Goal: Information Seeking & Learning: Learn about a topic

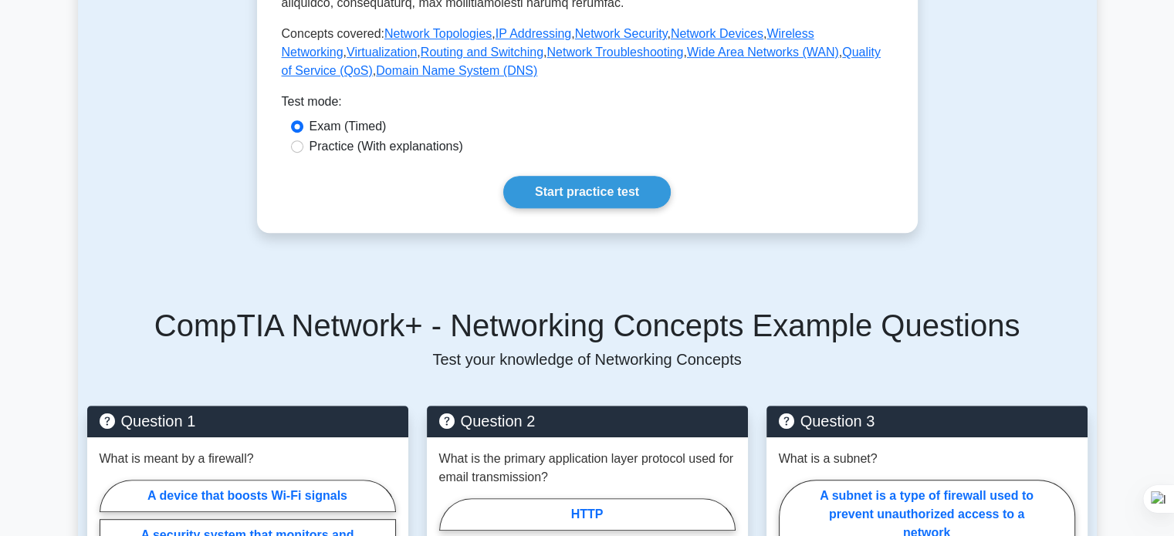
click at [968, 193] on div "Test Flashcards Networking Concepts Fundamental Network Concepts This subtopic …" at bounding box center [587, 413] width 1018 height 1975
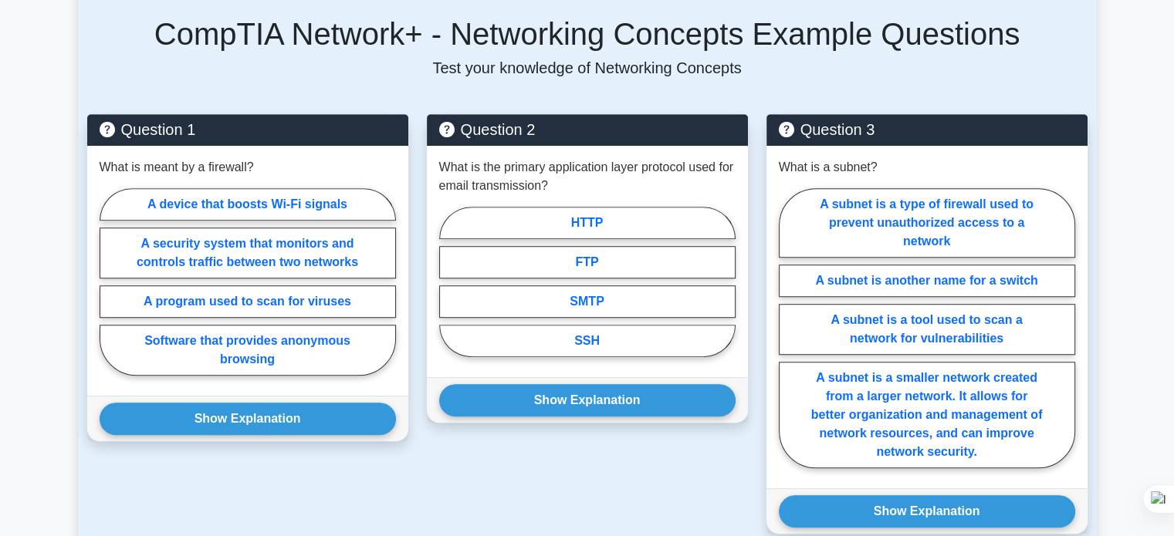
scroll to position [986, 0]
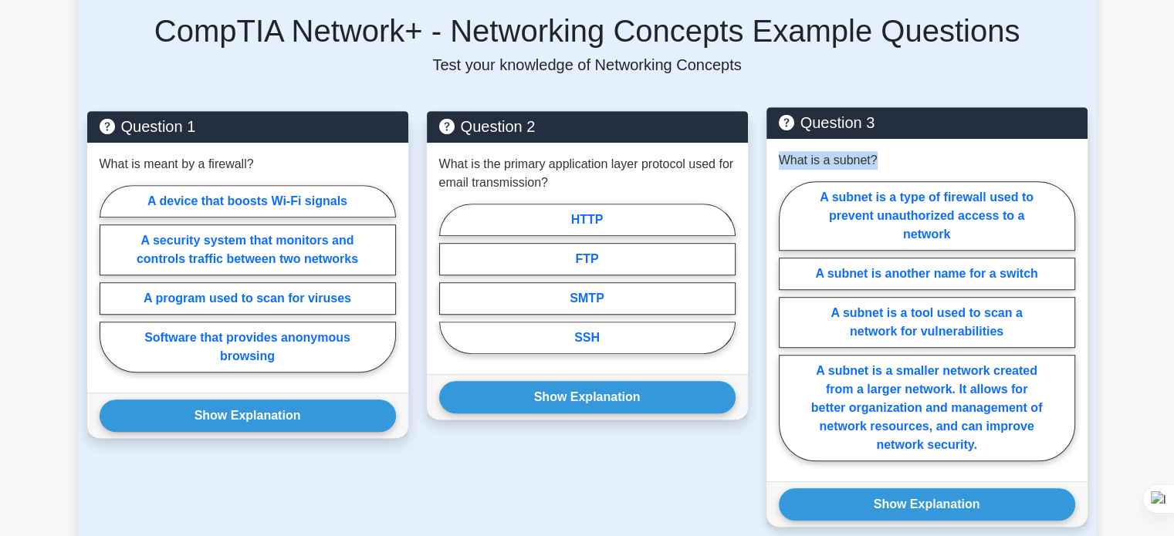
drag, startPoint x: 878, startPoint y: 138, endPoint x: 775, endPoint y: 140, distance: 103.4
click at [775, 140] on div "What is a subnet? A subnet is a type of firewall used to prevent unauthorized a…" at bounding box center [926, 310] width 321 height 343
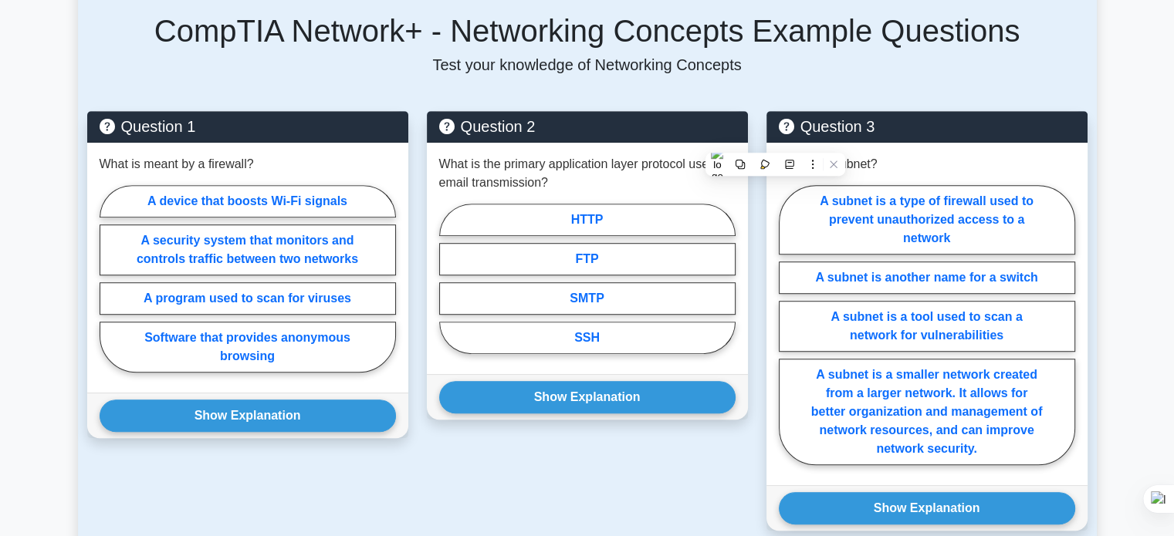
click at [1151, 154] on main "Back to CompTIA Network+ (CompTIA Network+) Test Flashcards Networking Concepts…" at bounding box center [587, 103] width 1174 height 2080
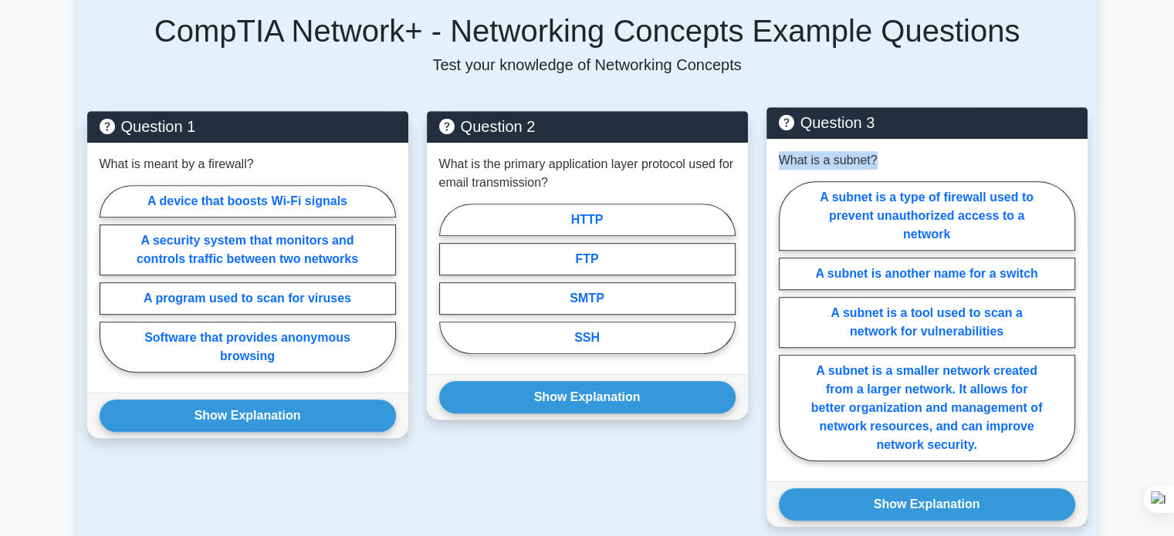
drag, startPoint x: 890, startPoint y: 133, endPoint x: 775, endPoint y: 126, distance: 114.4
click at [775, 139] on div "What is a subnet? A subnet is a type of firewall used to prevent unauthorized a…" at bounding box center [926, 310] width 321 height 343
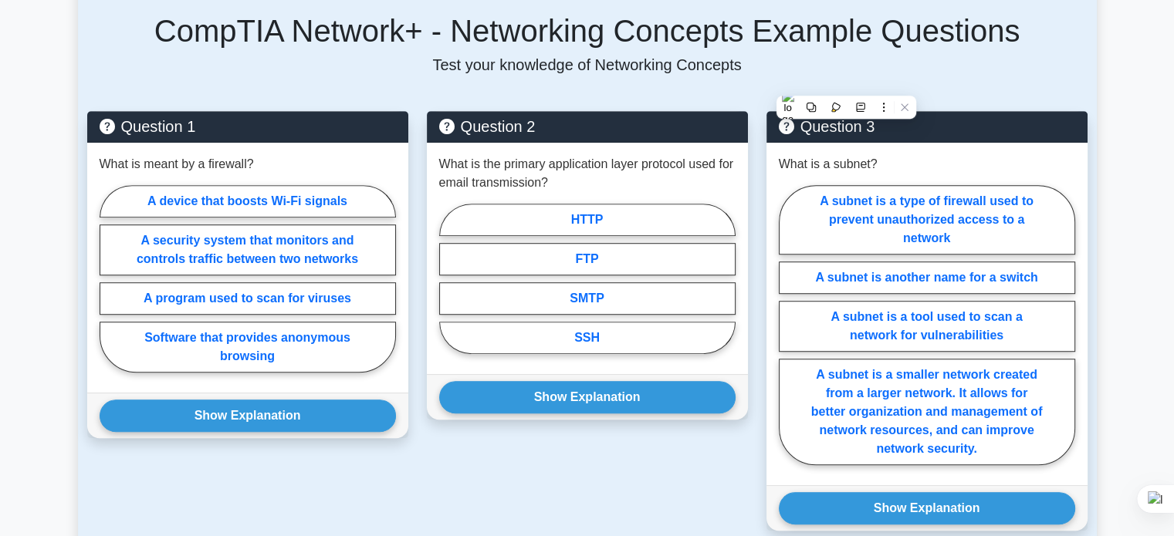
click at [1115, 74] on main "Back to CompTIA Network+ (CompTIA Network+) Test Flashcards Networking Concepts…" at bounding box center [587, 103] width 1174 height 2080
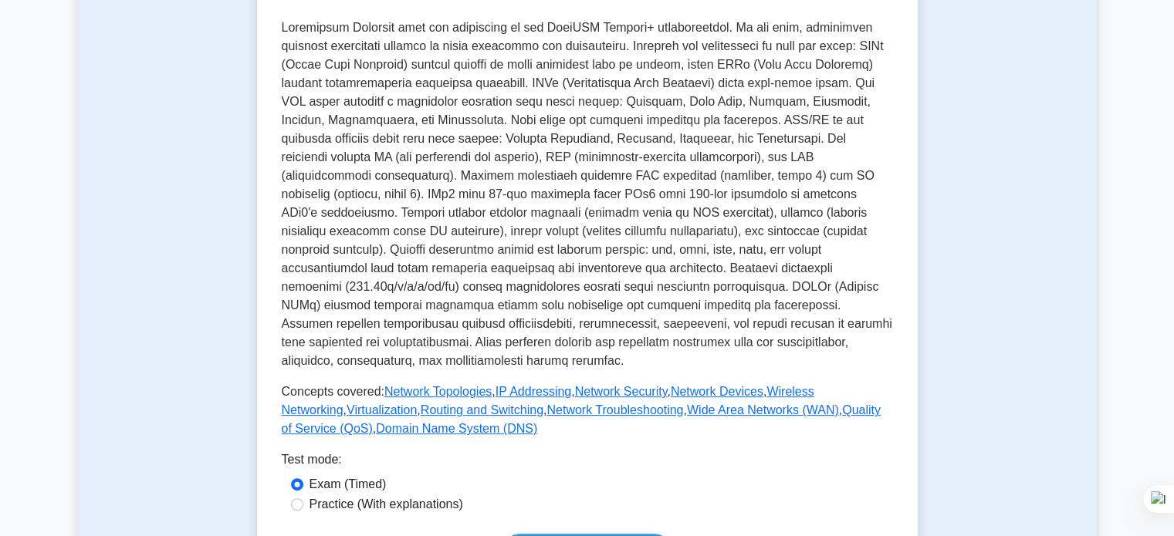
scroll to position [333, 0]
click at [925, 58] on div "Test Flashcards Networking Concepts Fundamental Network Concepts This subtopic …" at bounding box center [587, 206] width 679 height 844
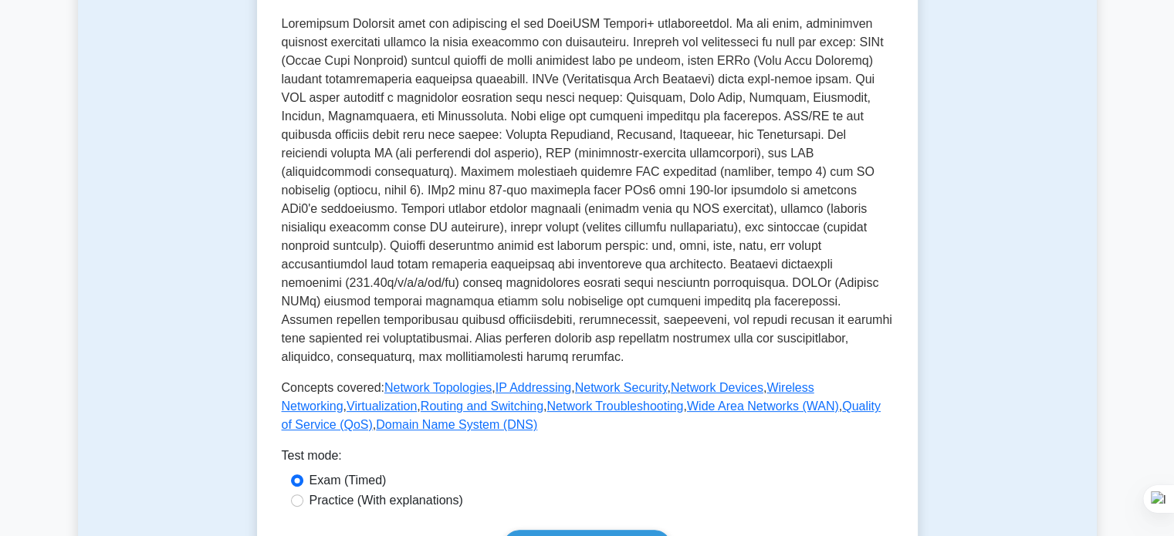
click at [816, 73] on p at bounding box center [587, 191] width 611 height 352
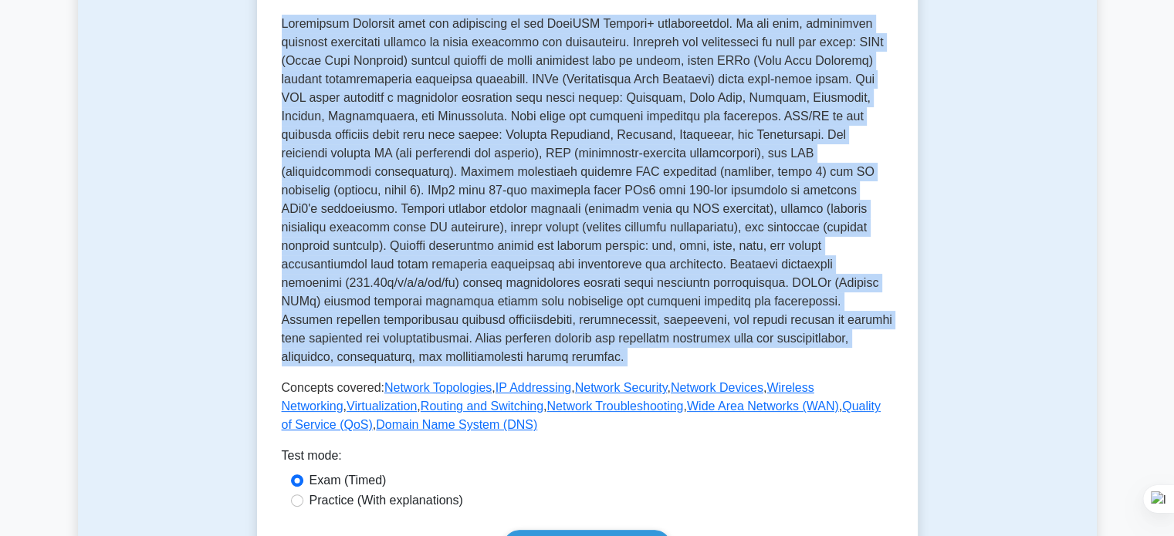
click at [816, 73] on p at bounding box center [587, 191] width 611 height 352
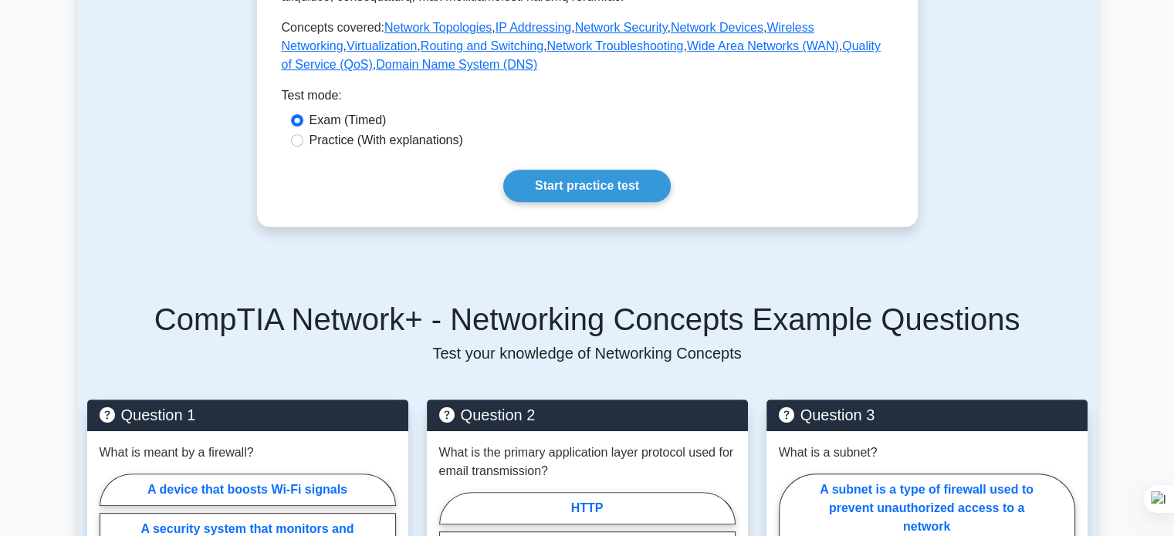
scroll to position [697, 0]
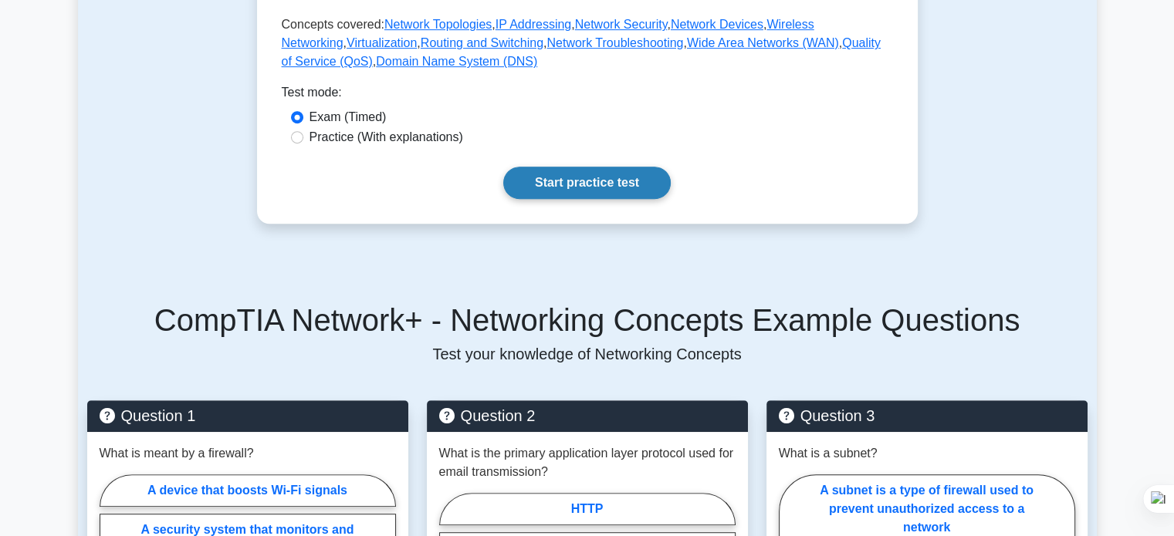
click at [588, 172] on link "Start practice test" at bounding box center [586, 183] width 167 height 32
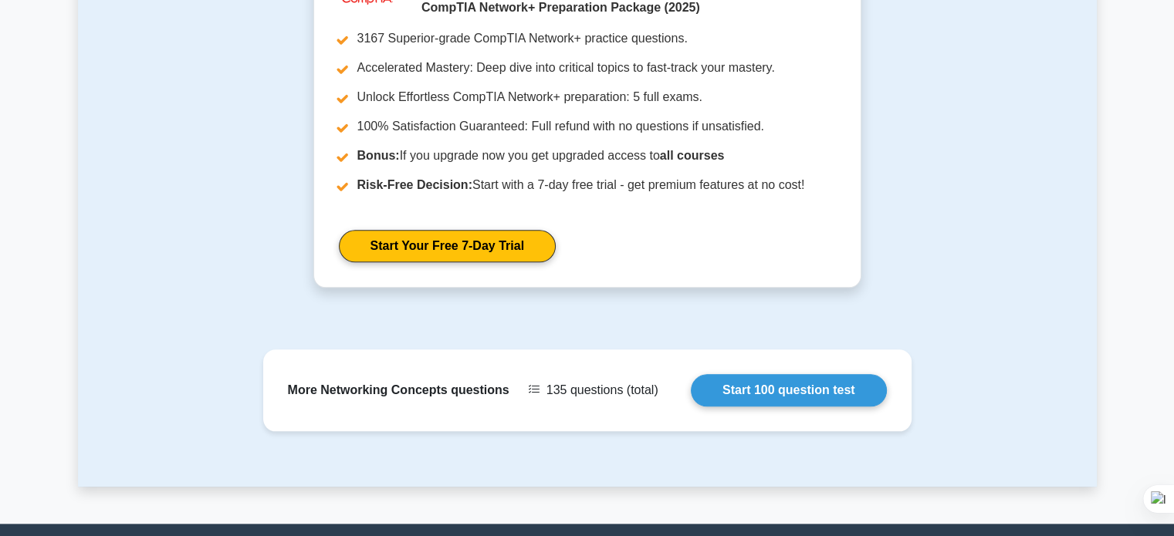
scroll to position [1738, 0]
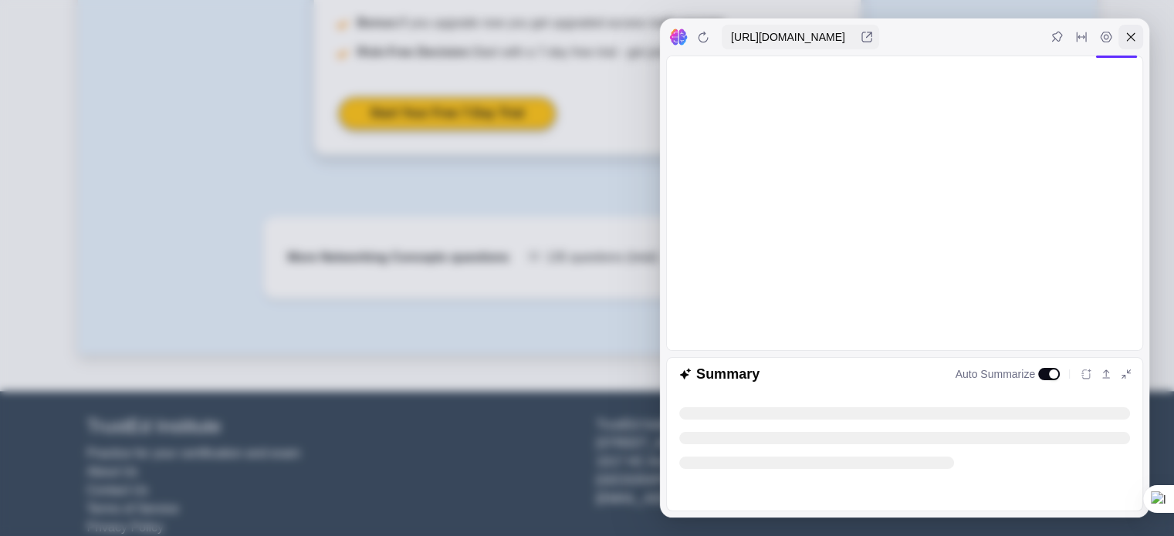
click at [1133, 43] on div at bounding box center [1130, 37] width 25 height 25
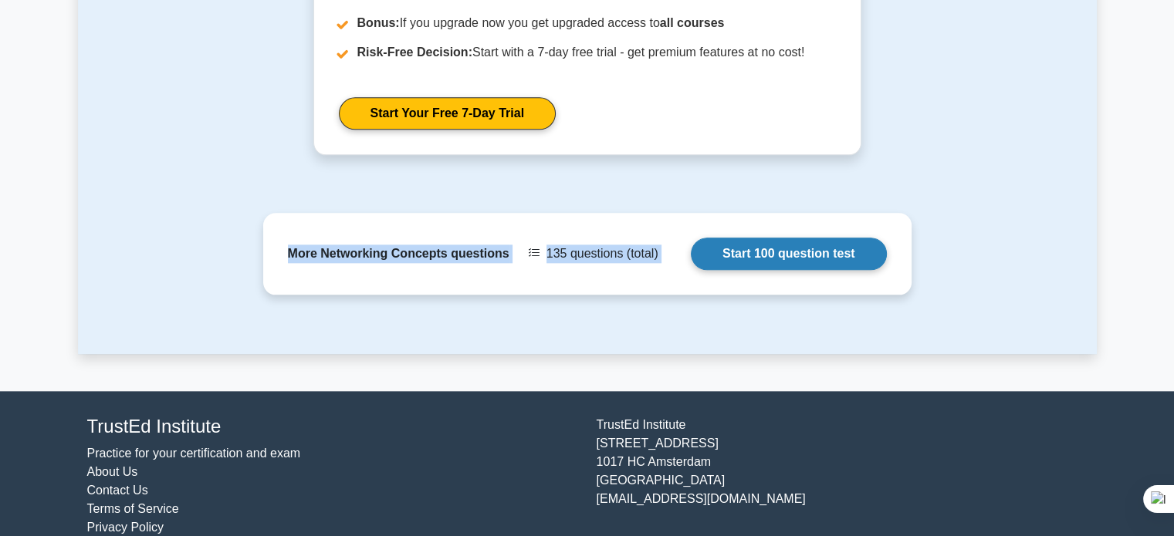
drag, startPoint x: 210, startPoint y: 237, endPoint x: 380, endPoint y: 255, distance: 171.4
click at [380, 255] on div "More Networking Concepts questions 135 questions (total) Start 100 question test" at bounding box center [587, 285] width 1018 height 137
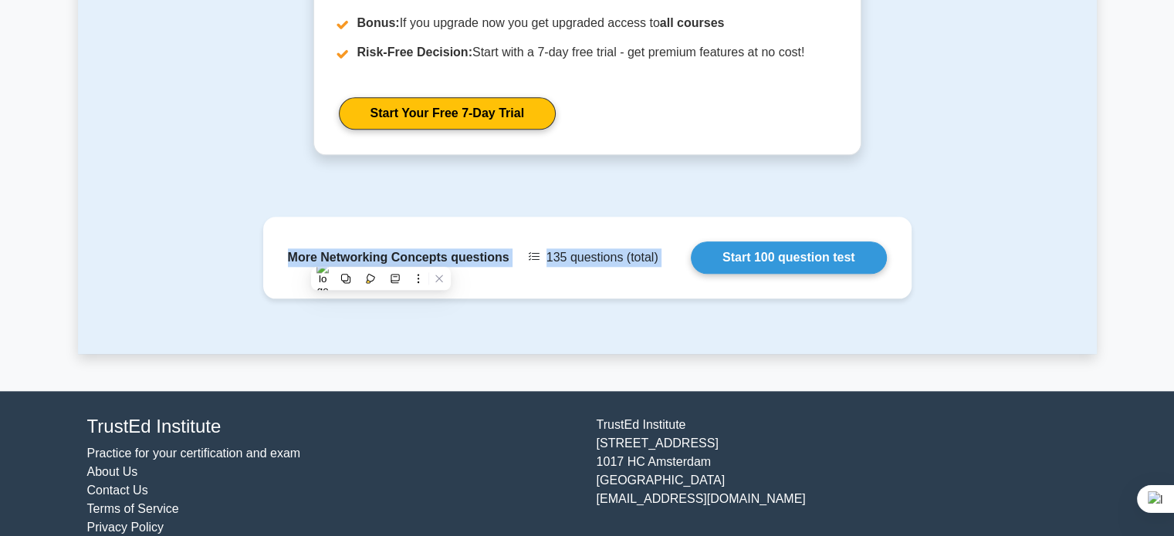
click at [424, 323] on div "More Networking Concepts questions 135 questions (total) Start 100 question test" at bounding box center [587, 285] width 1018 height 137
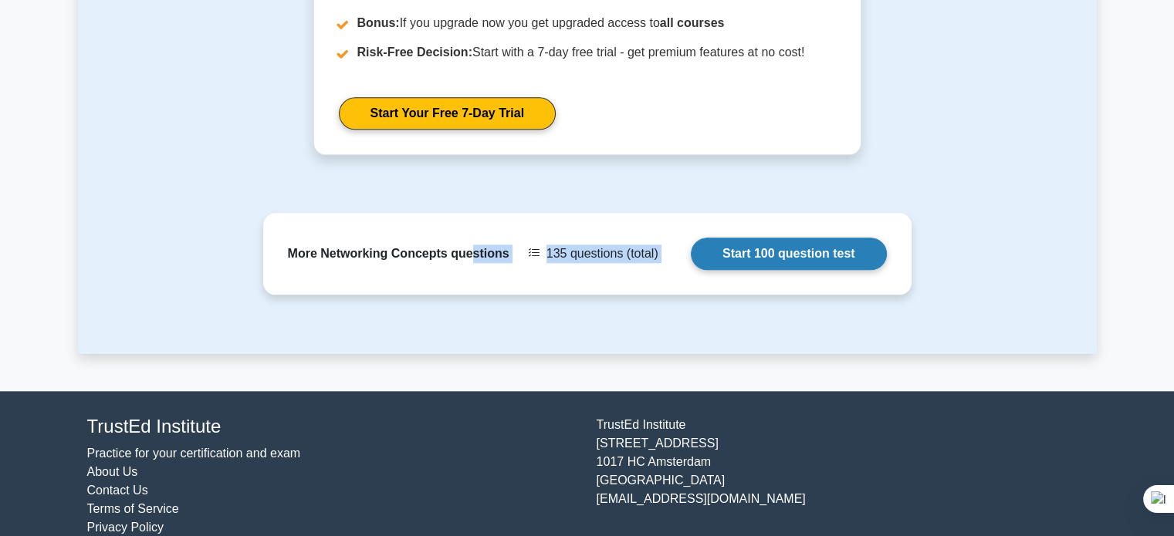
drag, startPoint x: 472, startPoint y: 326, endPoint x: 279, endPoint y: 258, distance: 204.5
click at [279, 258] on div "More Networking Concepts questions 135 questions (total) Start 100 question test" at bounding box center [587, 285] width 1018 height 137
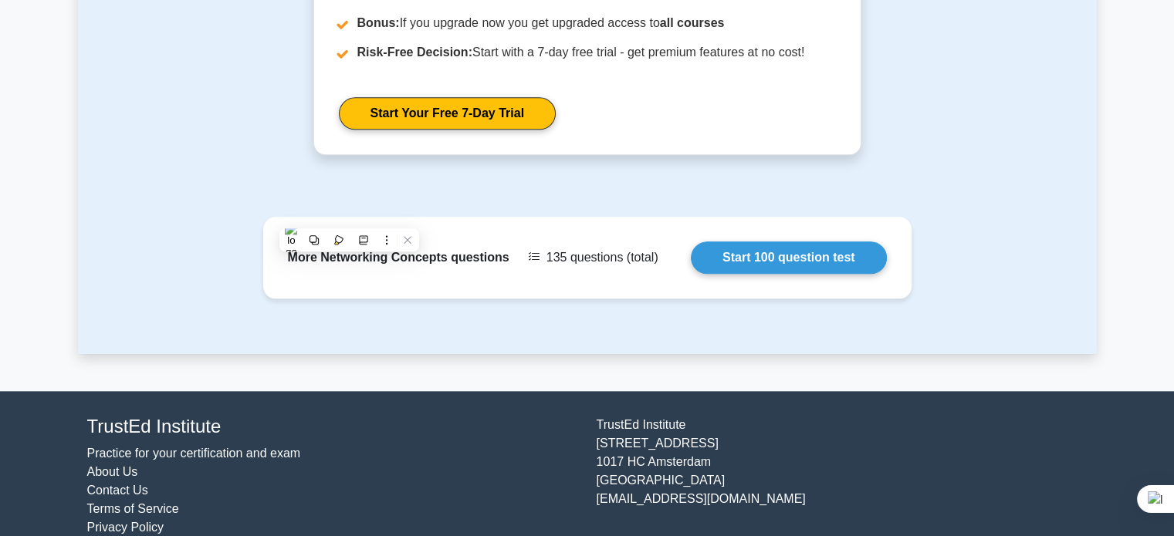
click at [420, 299] on div "More Networking Concepts questions 135 questions (total) Start 100 question test" at bounding box center [587, 267] width 667 height 100
drag, startPoint x: 327, startPoint y: 329, endPoint x: 223, endPoint y: 274, distance: 118.1
click at [223, 274] on div "More Networking Concepts questions 135 questions (total) Start 100 question test" at bounding box center [587, 285] width 1018 height 137
drag, startPoint x: 176, startPoint y: 237, endPoint x: 505, endPoint y: 302, distance: 335.8
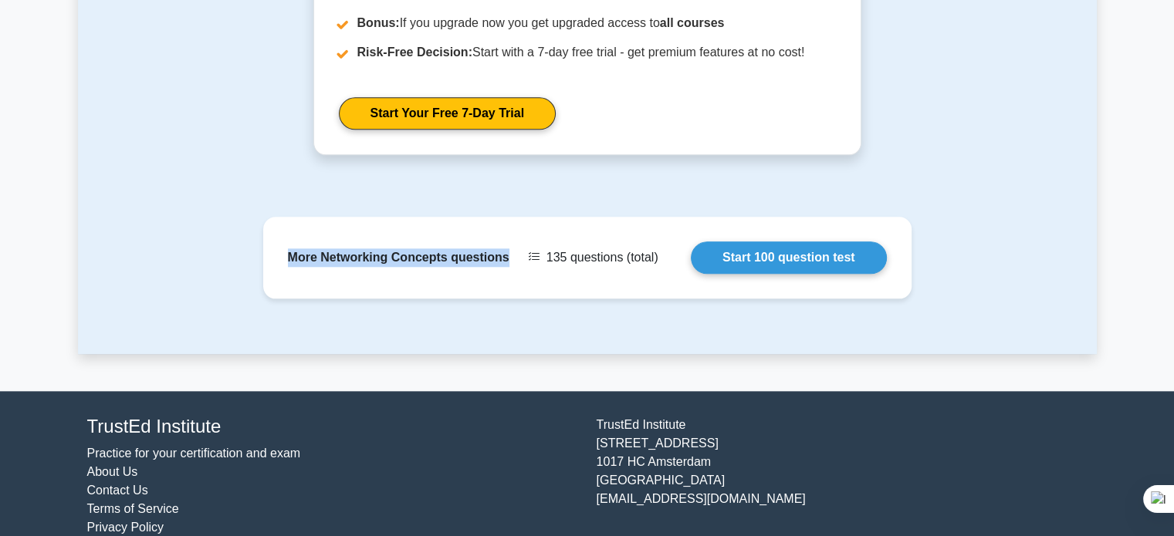
click at [505, 302] on div "More Networking Concepts questions 135 questions (total) Start 100 question test" at bounding box center [587, 285] width 1018 height 137
click at [172, 322] on div "More Networking Concepts questions 135 questions (total) Start 100 question test" at bounding box center [587, 285] width 1018 height 137
drag, startPoint x: 216, startPoint y: 203, endPoint x: 505, endPoint y: 331, distance: 316.4
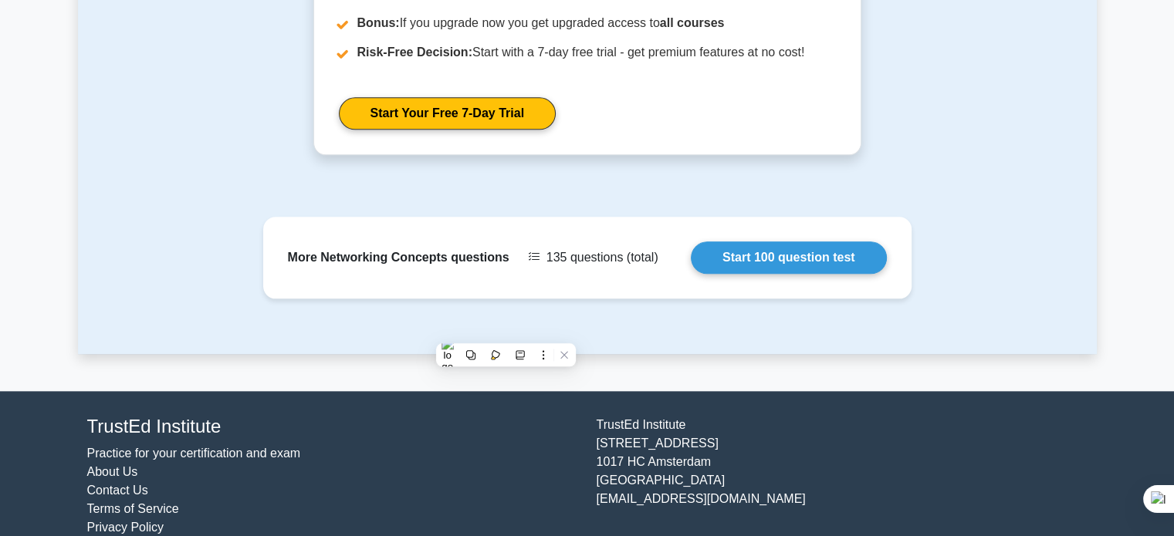
click at [546, 316] on div "More Networking Concepts questions 135 questions (total) Start 100 question test" at bounding box center [587, 285] width 1018 height 137
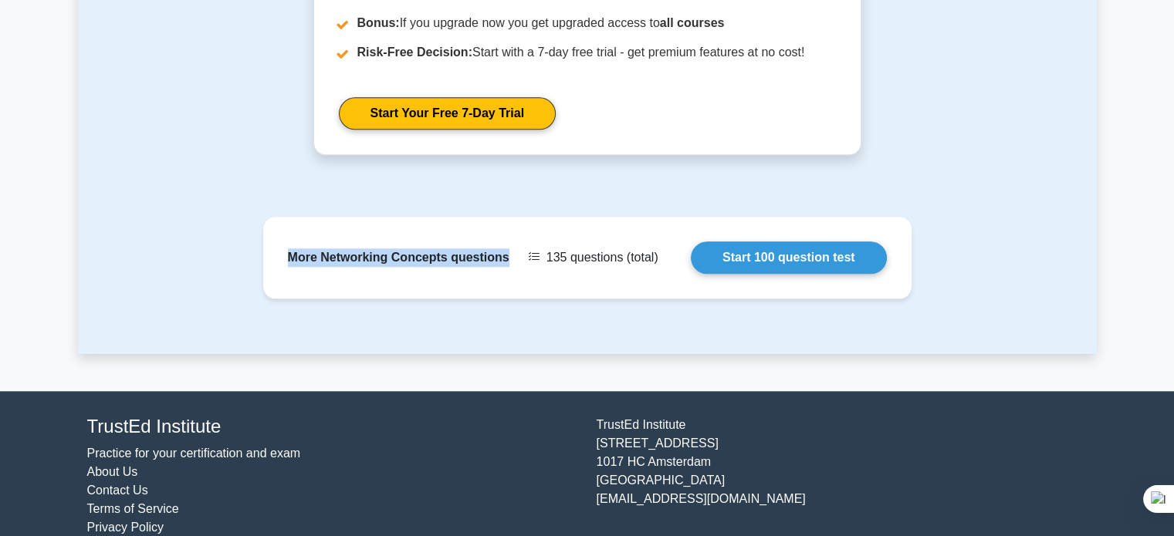
drag, startPoint x: 231, startPoint y: 231, endPoint x: 515, endPoint y: 333, distance: 301.9
click at [515, 333] on div "More Networking Concepts questions 135 questions (total) Start 100 question test" at bounding box center [587, 285] width 1018 height 137
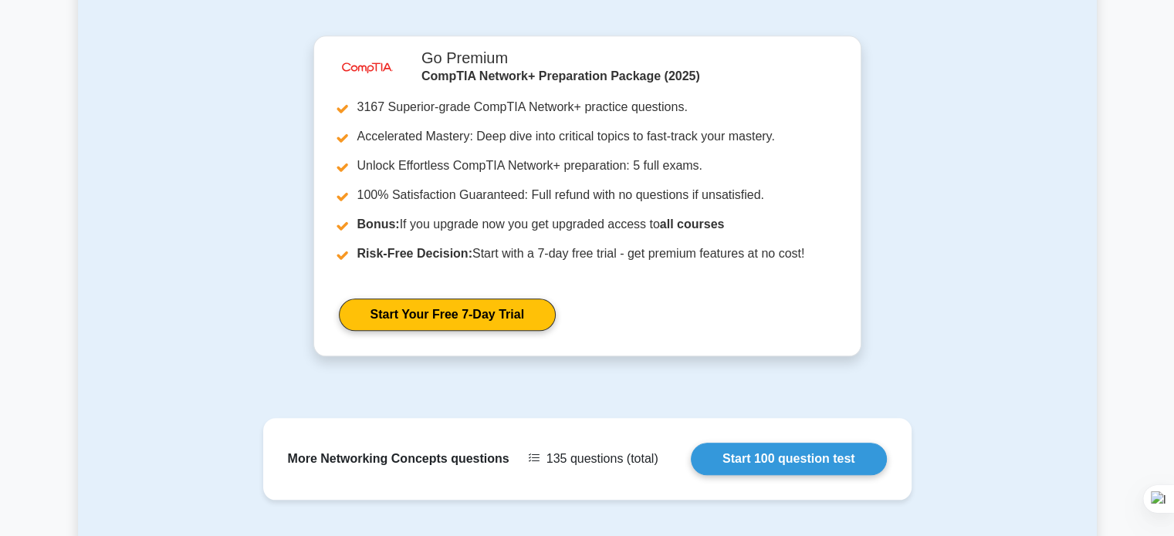
scroll to position [1522, 0]
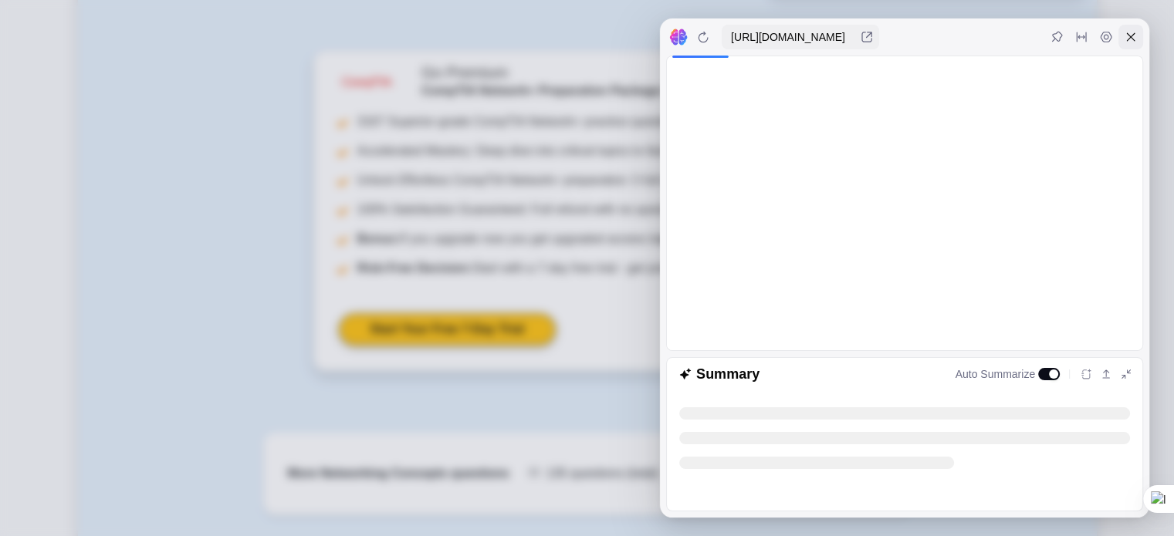
click at [1137, 36] on div at bounding box center [1130, 37] width 25 height 25
click at [1128, 44] on div at bounding box center [1130, 37] width 25 height 25
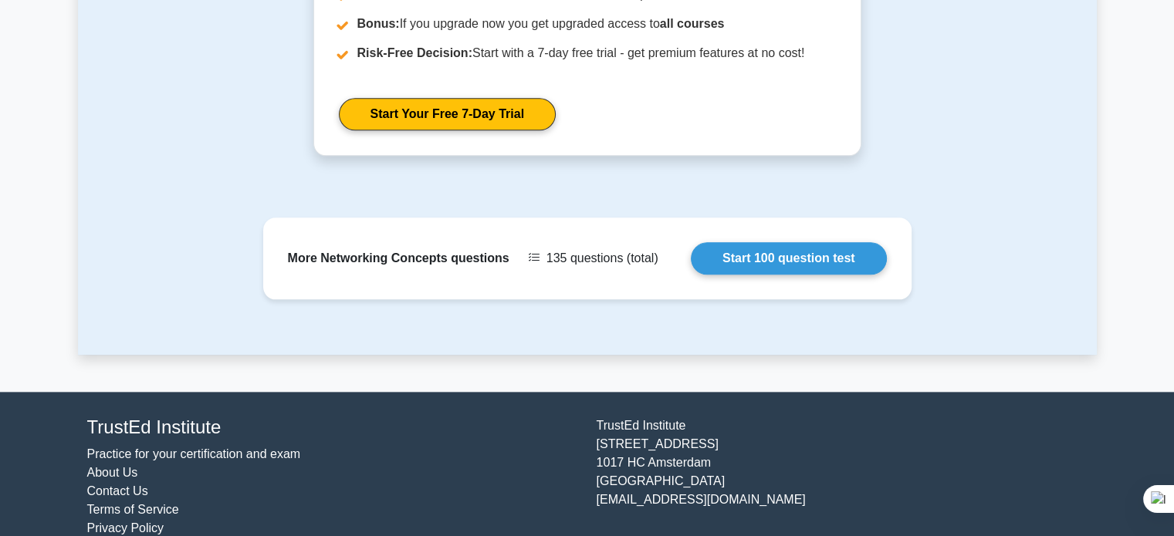
scroll to position [1740, 0]
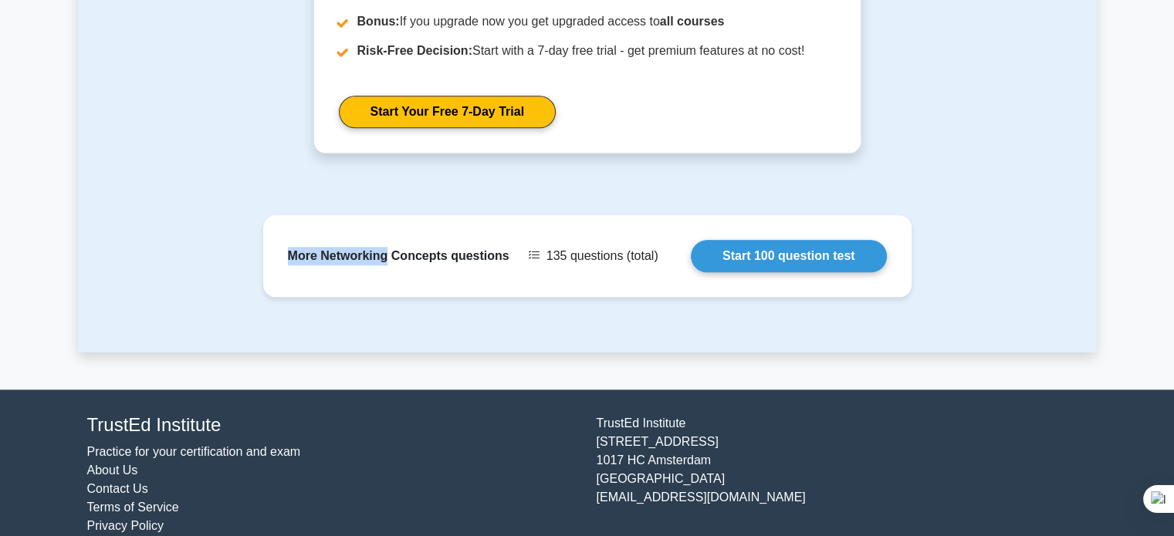
drag, startPoint x: 171, startPoint y: 228, endPoint x: 388, endPoint y: 305, distance: 230.9
click at [388, 305] on div "More Networking Concepts questions 135 questions (total) Start 100 question test" at bounding box center [587, 283] width 1018 height 137
click at [388, 305] on div "More Networking Concepts questions 135 questions (total) Start 100 question test" at bounding box center [587, 265] width 667 height 100
drag, startPoint x: 161, startPoint y: 163, endPoint x: 513, endPoint y: 324, distance: 387.0
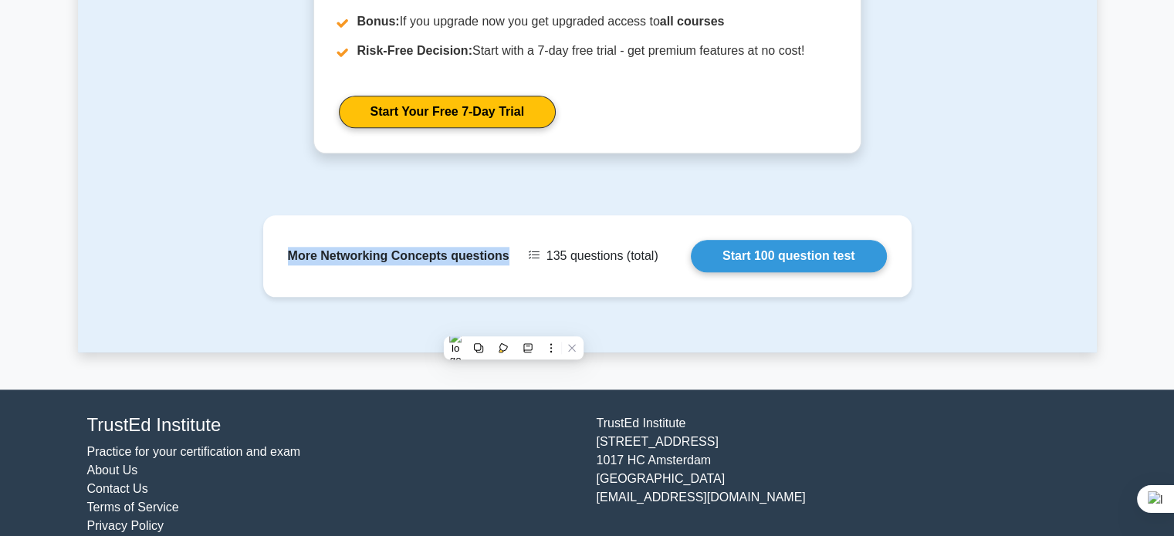
click at [511, 296] on div "More Networking Concepts questions 135 questions (total) Start 100 question test" at bounding box center [587, 265] width 667 height 100
drag, startPoint x: 172, startPoint y: 193, endPoint x: 512, endPoint y: 338, distance: 369.2
click at [481, 320] on div "More Networking Concepts questions 135 questions (total) Start 100 question test" at bounding box center [587, 283] width 1018 height 137
drag, startPoint x: 244, startPoint y: 210, endPoint x: 508, endPoint y: 317, distance: 285.6
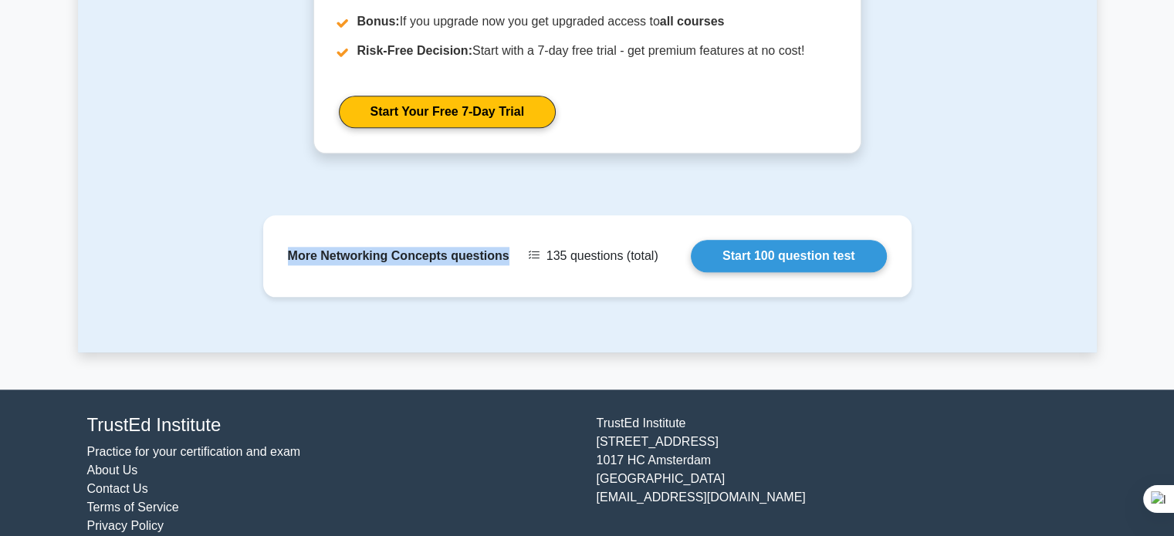
click at [508, 317] on div "More Networking Concepts questions 135 questions (total) Start 100 question test" at bounding box center [587, 283] width 1018 height 137
click at [201, 255] on div "More Networking Concepts questions 135 questions (total) Start 100 question test" at bounding box center [587, 283] width 1018 height 137
drag, startPoint x: 187, startPoint y: 201, endPoint x: 506, endPoint y: 321, distance: 341.1
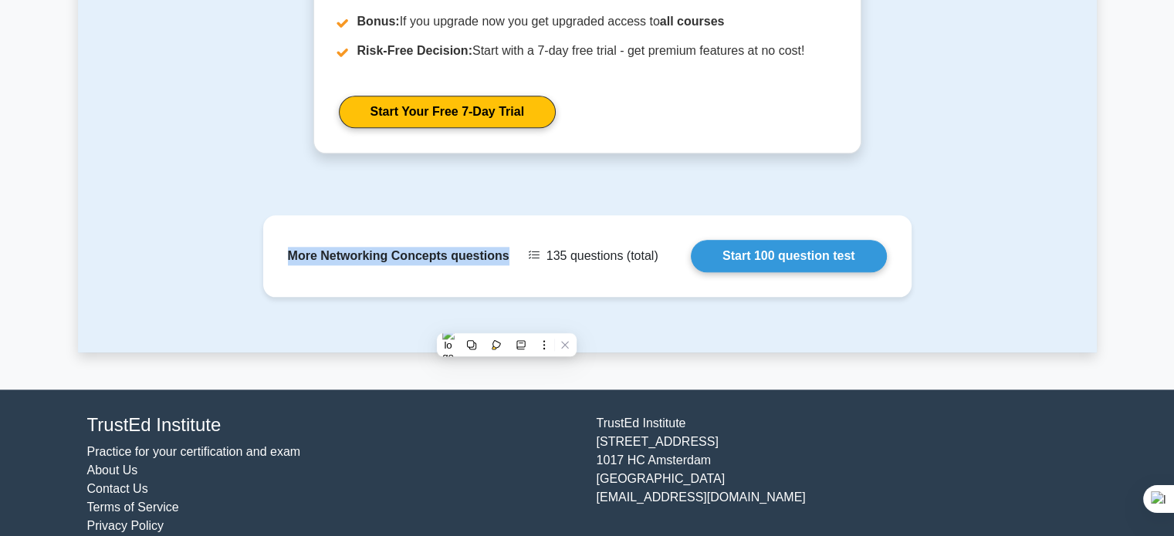
click at [504, 308] on div "More Networking Concepts questions 135 questions (total) Start 100 question test" at bounding box center [587, 265] width 667 height 100
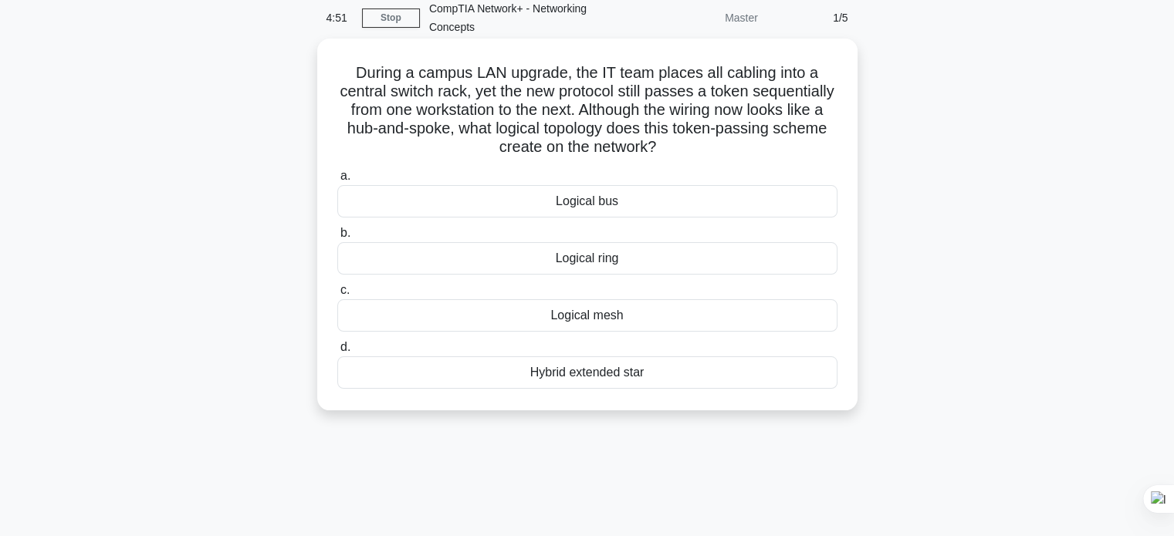
scroll to position [46, 0]
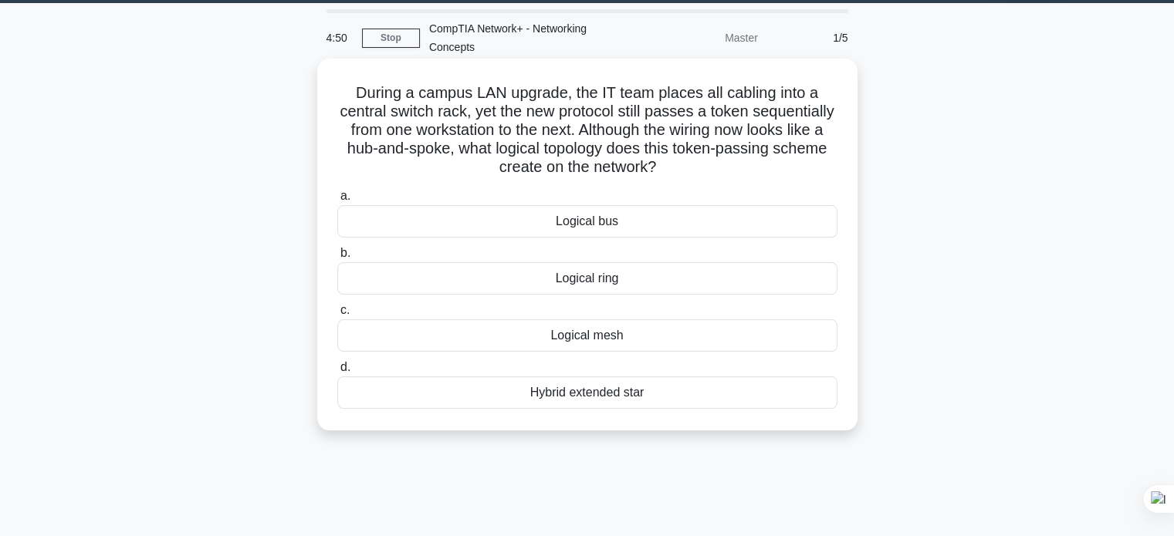
click at [568, 225] on div "Logical bus" at bounding box center [587, 221] width 500 height 32
click at [337, 201] on input "a. Logical bus" at bounding box center [337, 196] width 0 height 10
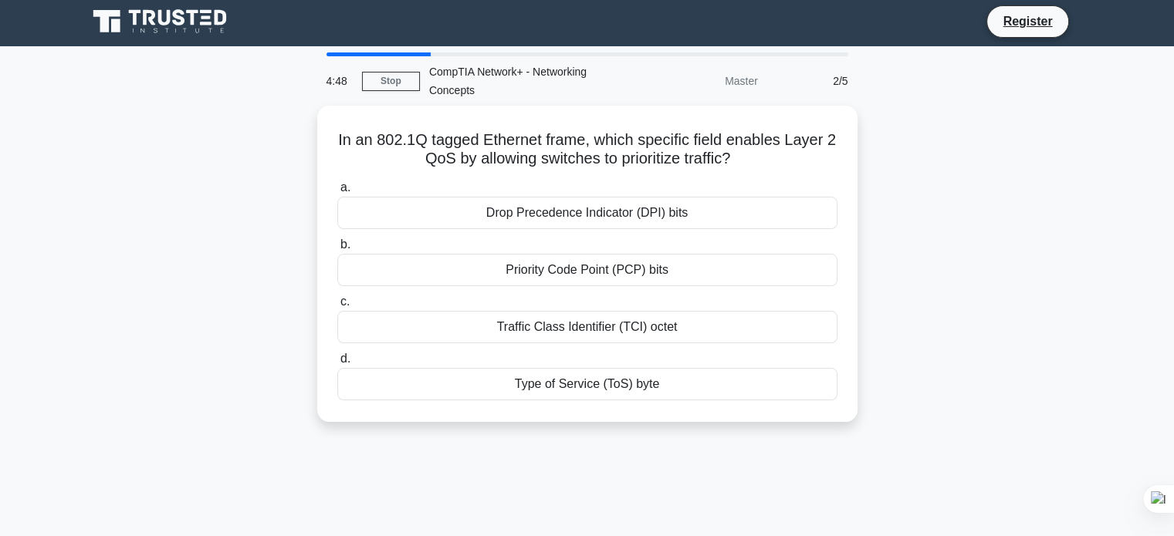
scroll to position [0, 0]
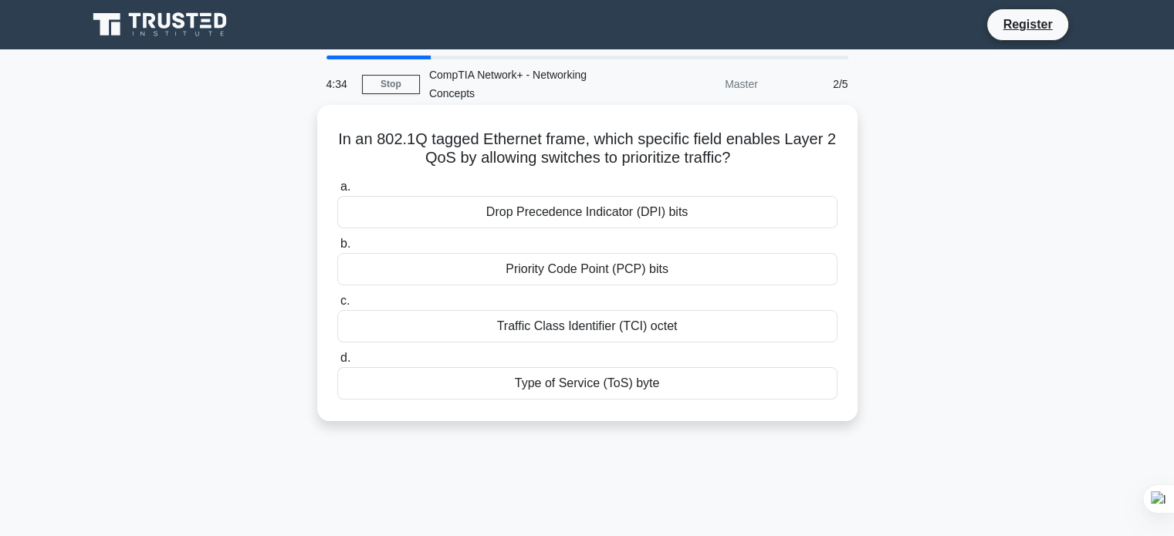
click at [575, 326] on div "Traffic Class Identifier (TCI) octet" at bounding box center [587, 326] width 500 height 32
click at [337, 306] on input "c. Traffic Class Identifier (TCI) octet" at bounding box center [337, 301] width 0 height 10
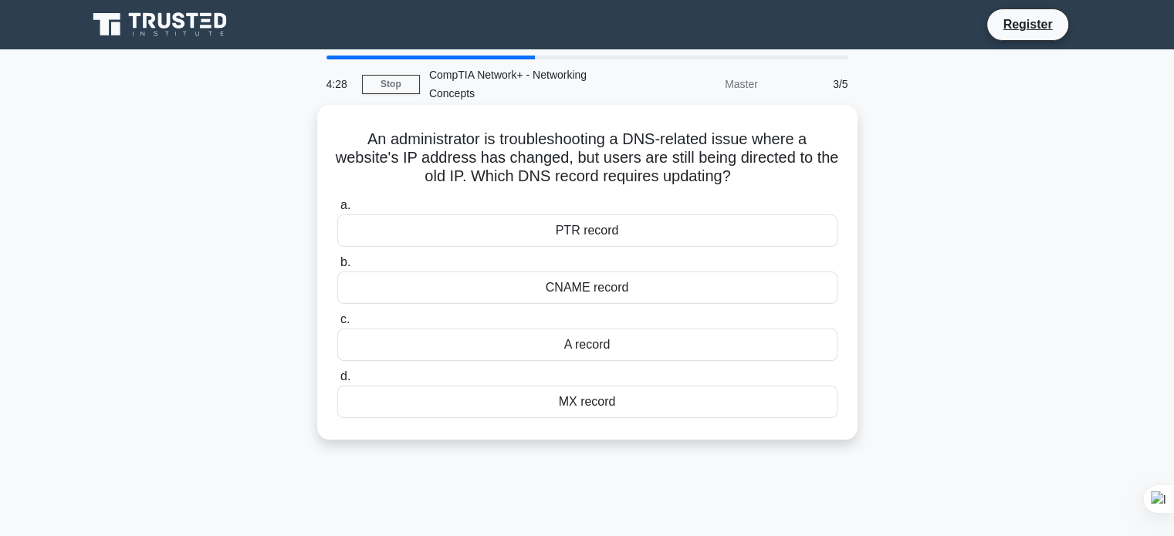
click at [596, 349] on div "A record" at bounding box center [587, 345] width 500 height 32
click at [337, 325] on input "c. A record" at bounding box center [337, 320] width 0 height 10
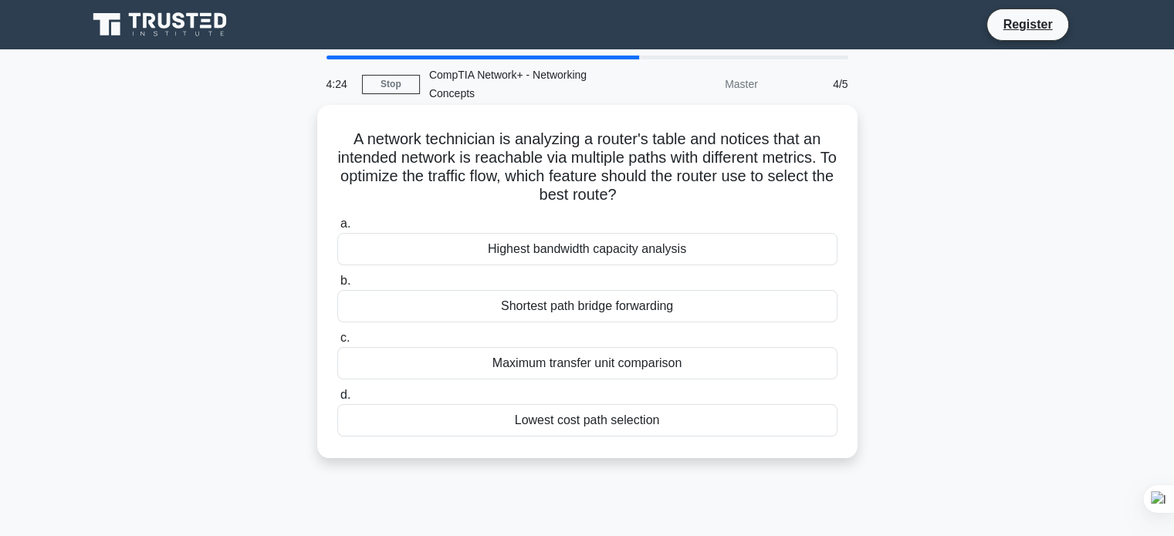
click at [574, 308] on div "Shortest path bridge forwarding" at bounding box center [587, 306] width 500 height 32
click at [337, 286] on input "b. Shortest path bridge forwarding" at bounding box center [337, 281] width 0 height 10
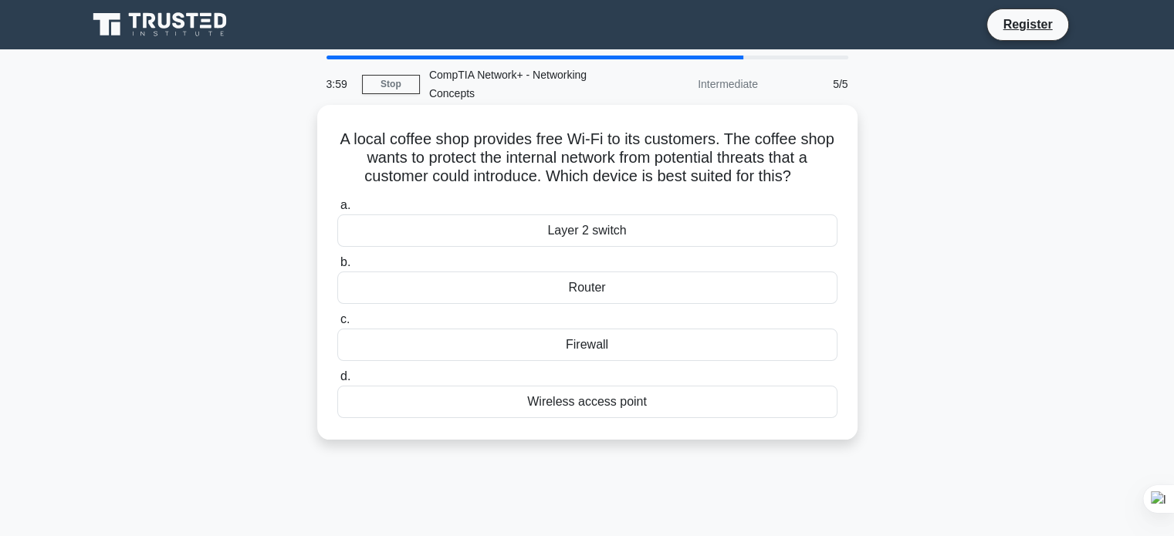
click at [585, 285] on div "Router" at bounding box center [587, 288] width 500 height 32
click at [337, 268] on input "b. Router" at bounding box center [337, 263] width 0 height 10
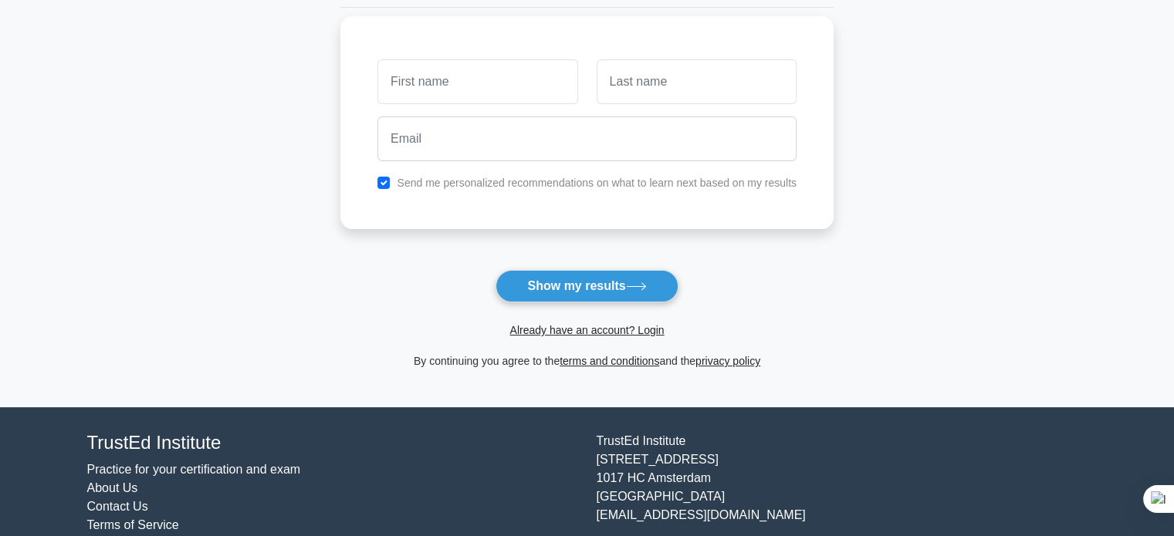
scroll to position [193, 0]
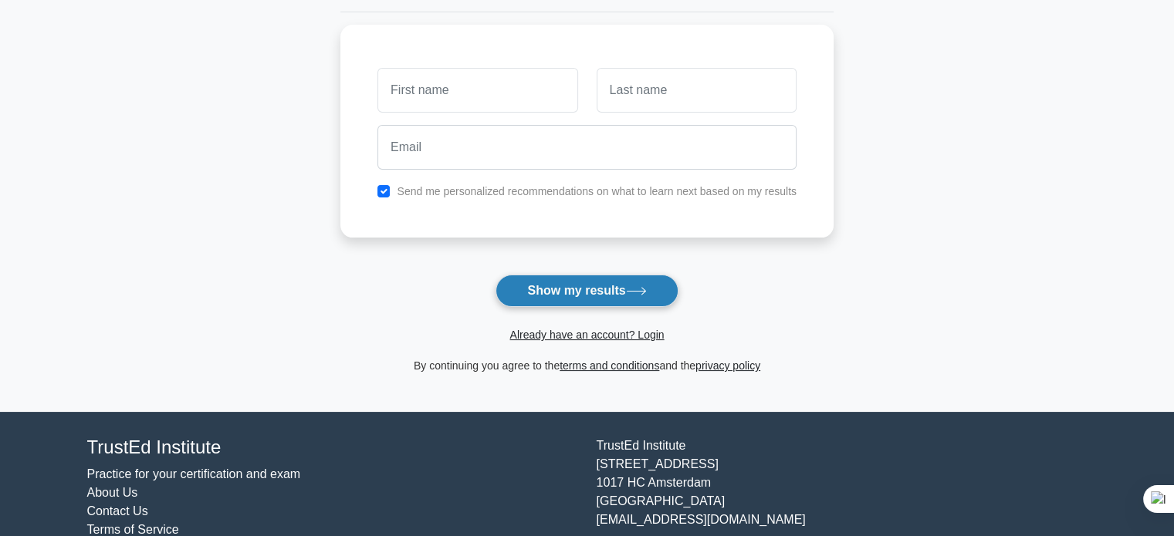
click at [565, 292] on button "Show my results" at bounding box center [586, 291] width 182 height 32
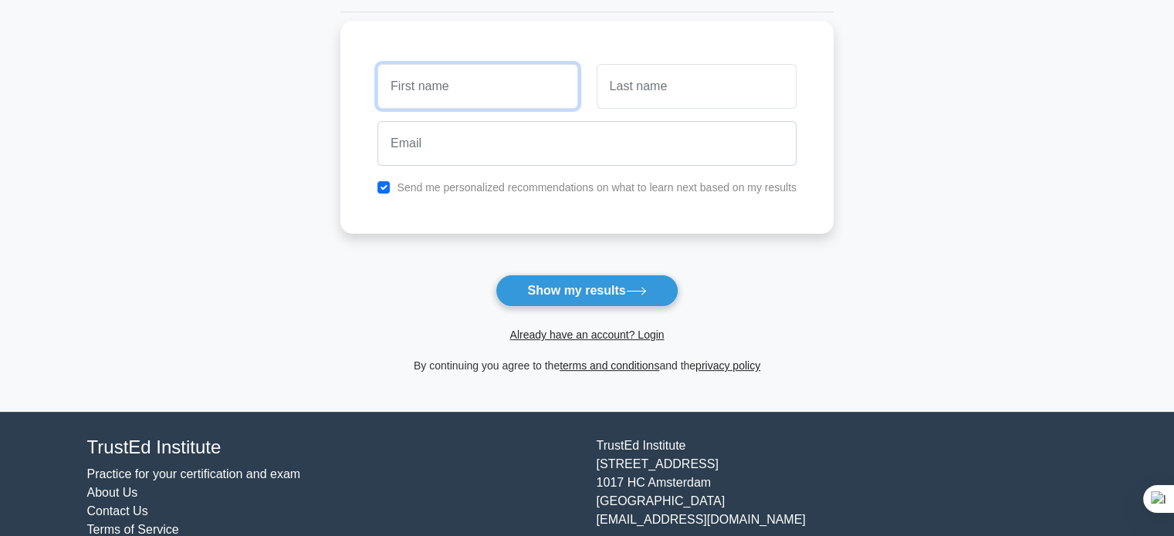
click at [438, 92] on input "text" at bounding box center [477, 86] width 200 height 45
type input "gng"
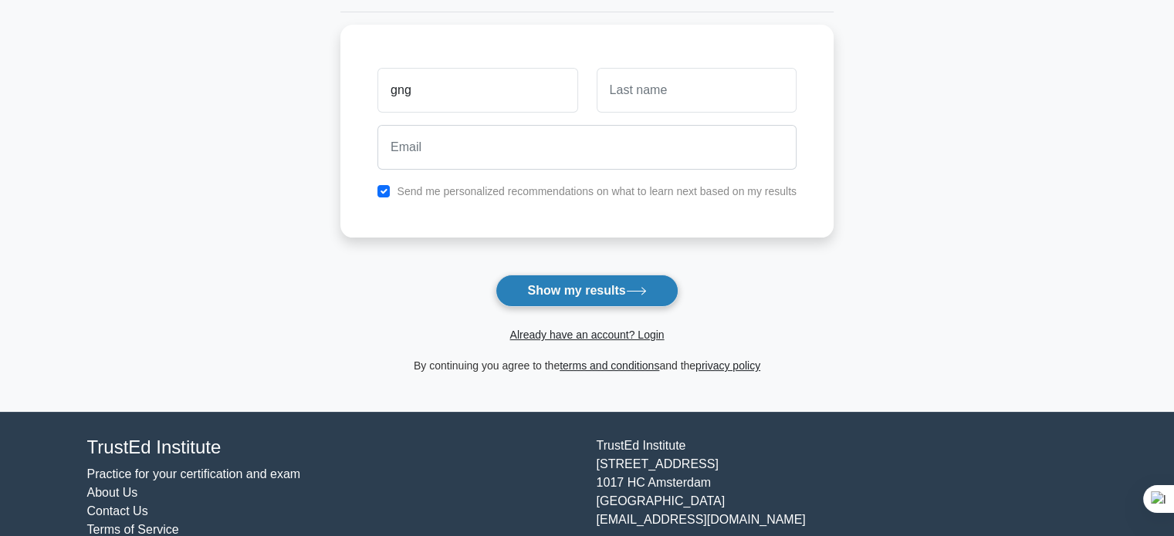
click at [551, 296] on button "Show my results" at bounding box center [586, 291] width 182 height 32
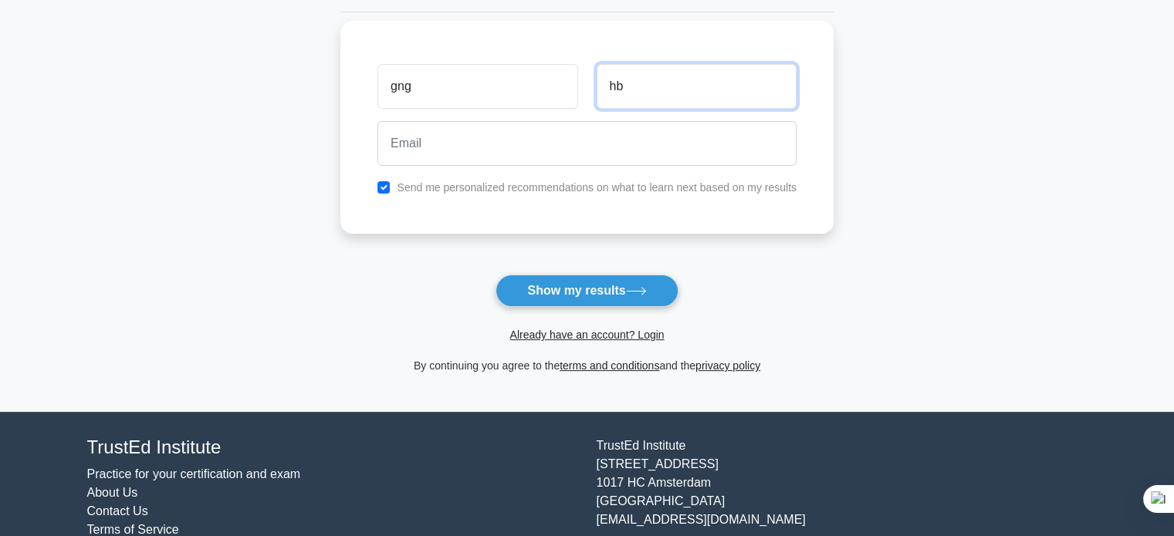
type input "hb"
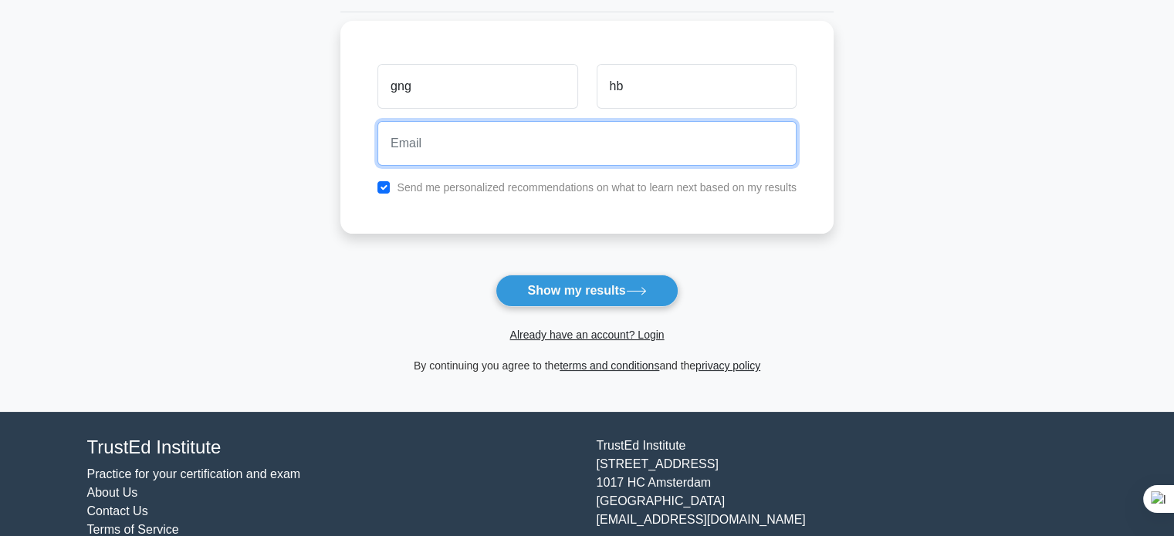
click at [482, 157] on input "email" at bounding box center [586, 143] width 419 height 45
type input "j"
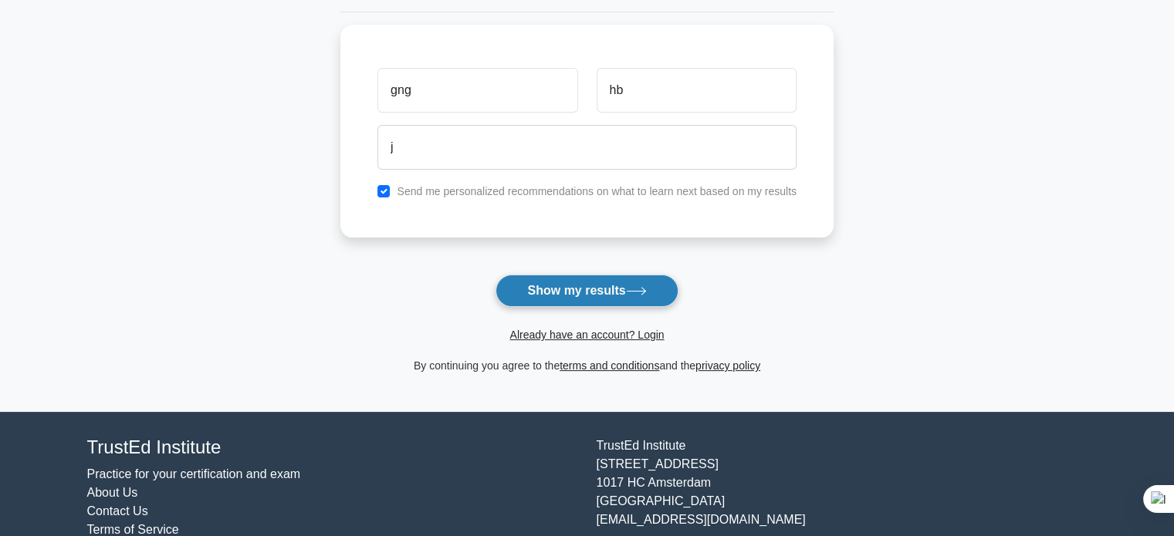
drag, startPoint x: 552, startPoint y: 272, endPoint x: 551, endPoint y: 283, distance: 10.9
click at [551, 283] on form "Wait, there is more! Continue to see your result The test is finished gng hb j" at bounding box center [586, 134] width 493 height 481
click at [551, 283] on button "Show my results" at bounding box center [586, 291] width 182 height 32
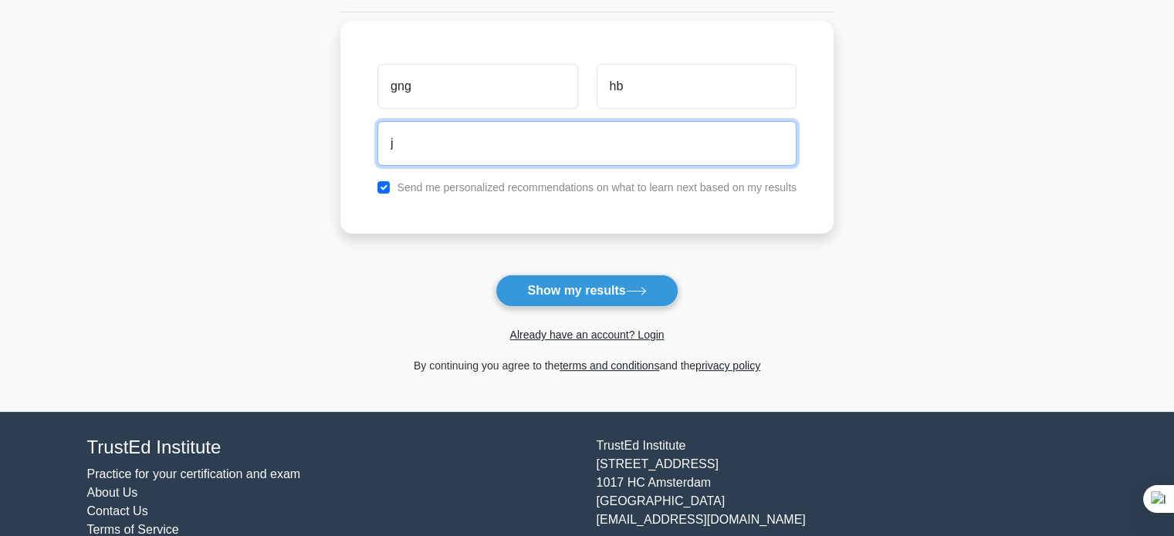
click at [410, 137] on input "j" at bounding box center [586, 143] width 419 height 45
click at [409, 135] on input "email" at bounding box center [586, 143] width 419 height 45
type input "22cb010@drngpit.ac.in"
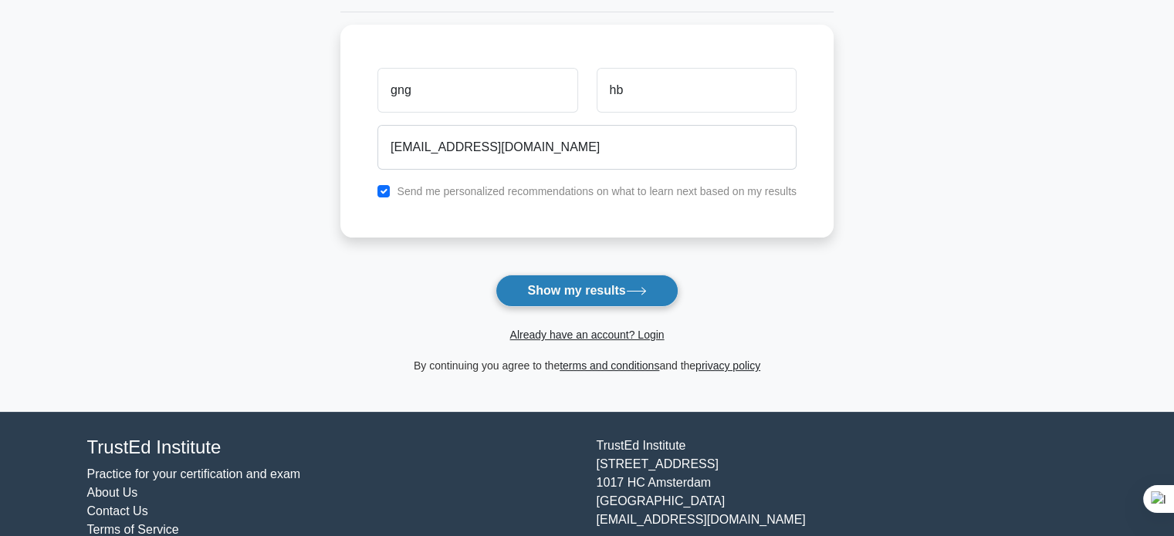
click at [551, 276] on button "Show my results" at bounding box center [586, 291] width 182 height 32
